Goal: Task Accomplishment & Management: Use online tool/utility

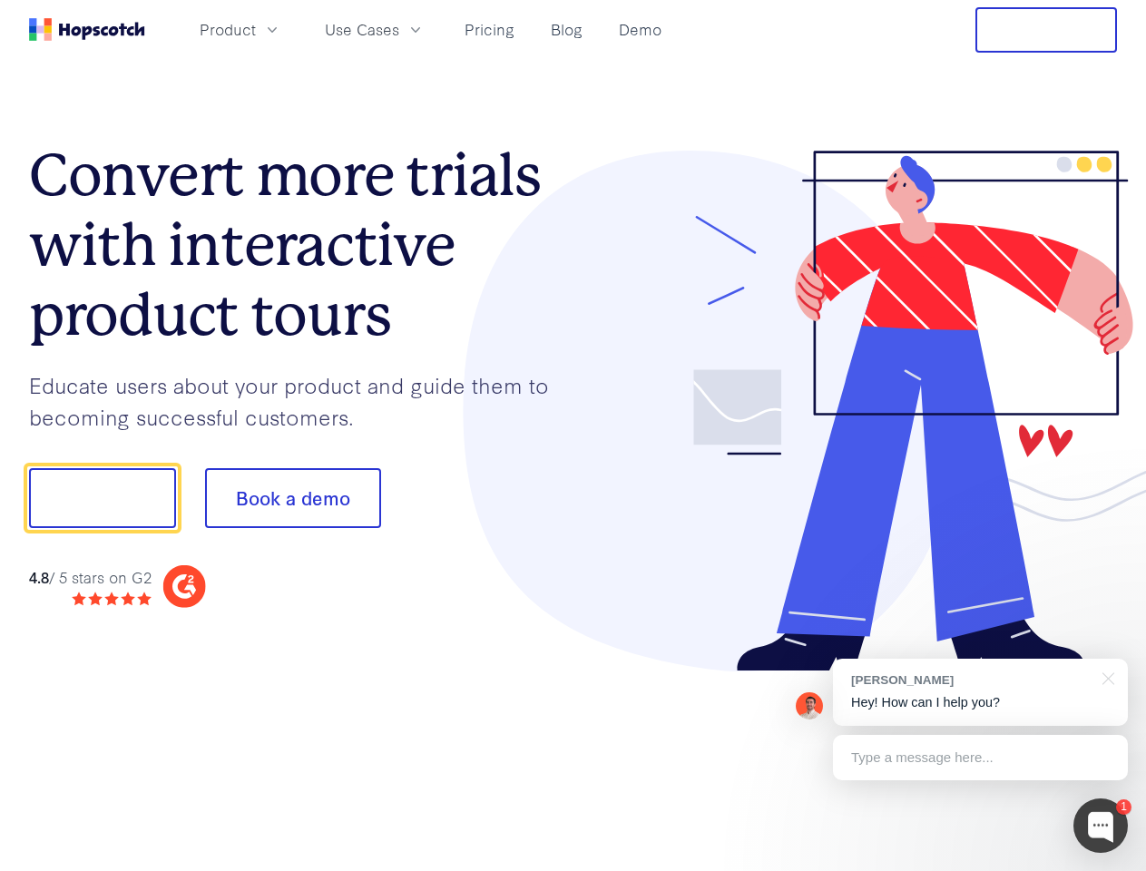
click at [574, 436] on div at bounding box center [846, 412] width 545 height 522
click at [256, 29] on span "Product" at bounding box center [228, 29] width 56 height 23
click at [399, 29] on span "Use Cases" at bounding box center [362, 29] width 74 height 23
click at [1046, 30] on button "Free Trial" at bounding box center [1047, 29] width 142 height 45
click at [102, 498] on button "Show me!" at bounding box center [102, 498] width 147 height 60
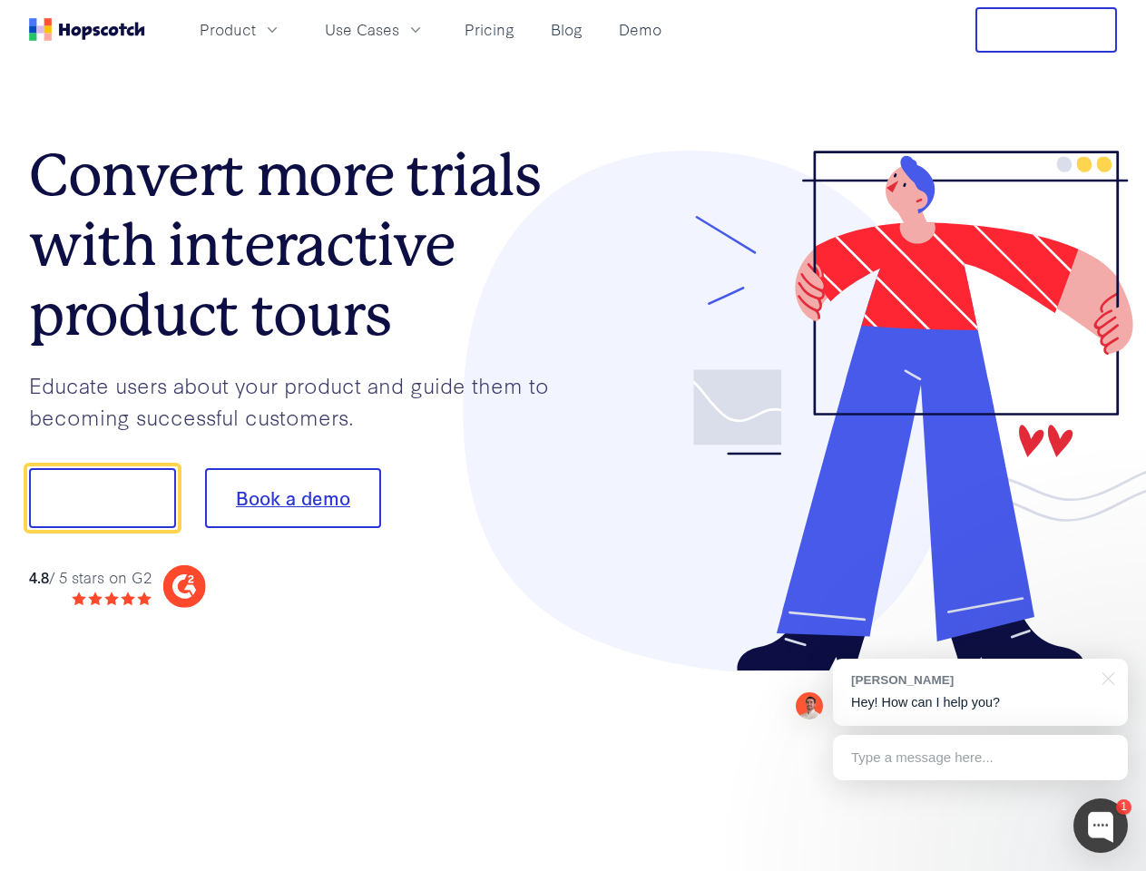
click at [292, 498] on button "Book a demo" at bounding box center [293, 498] width 176 height 60
click at [1101, 826] on div at bounding box center [1101, 826] width 54 height 54
click at [980, 692] on div "[PERSON_NAME] Hey! How can I help you?" at bounding box center [980, 692] width 295 height 67
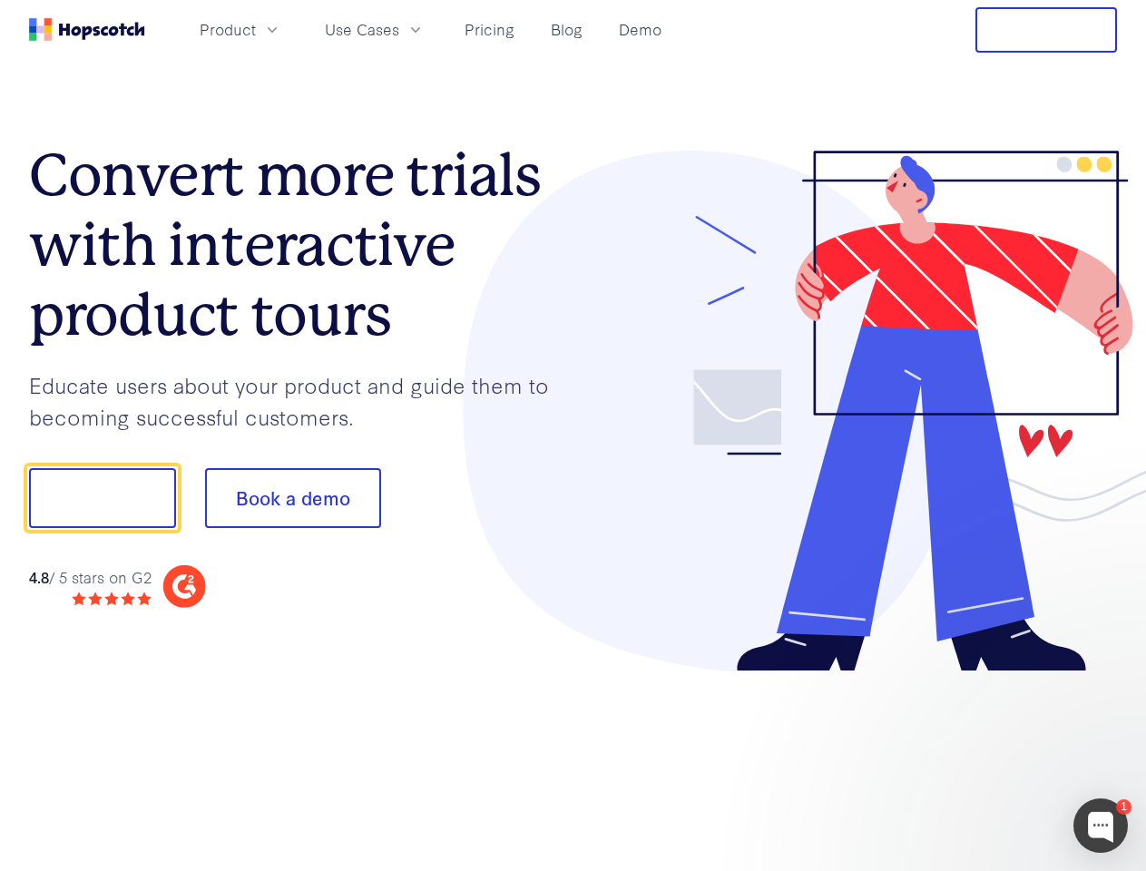
click at [1105, 677] on div at bounding box center [958, 495] width 340 height 605
click at [980, 758] on div at bounding box center [958, 618] width 340 height 362
